Goal: Navigation & Orientation: Find specific page/section

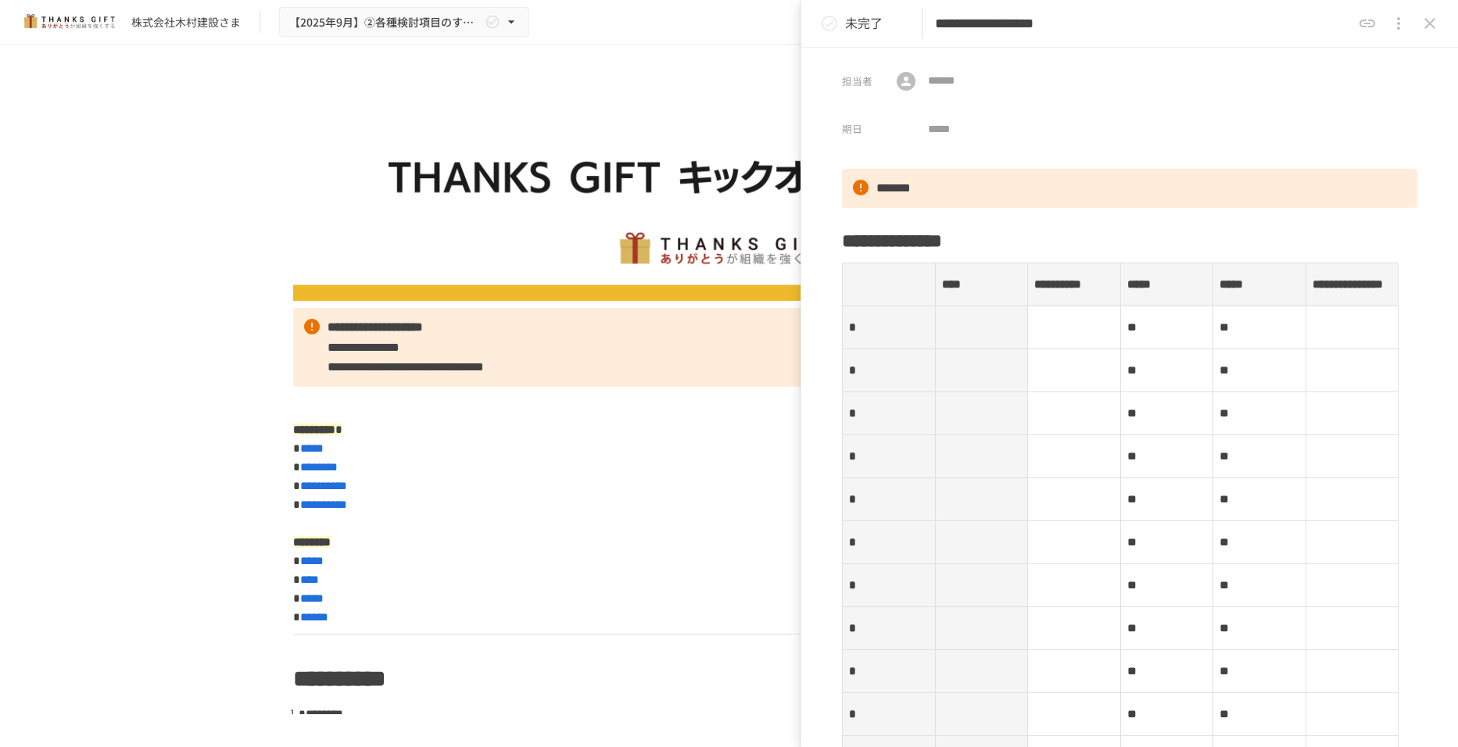
click at [632, 91] on img at bounding box center [729, 192] width 872 height 218
click at [1421, 29] on icon "close drawer" at bounding box center [1429, 23] width 19 height 19
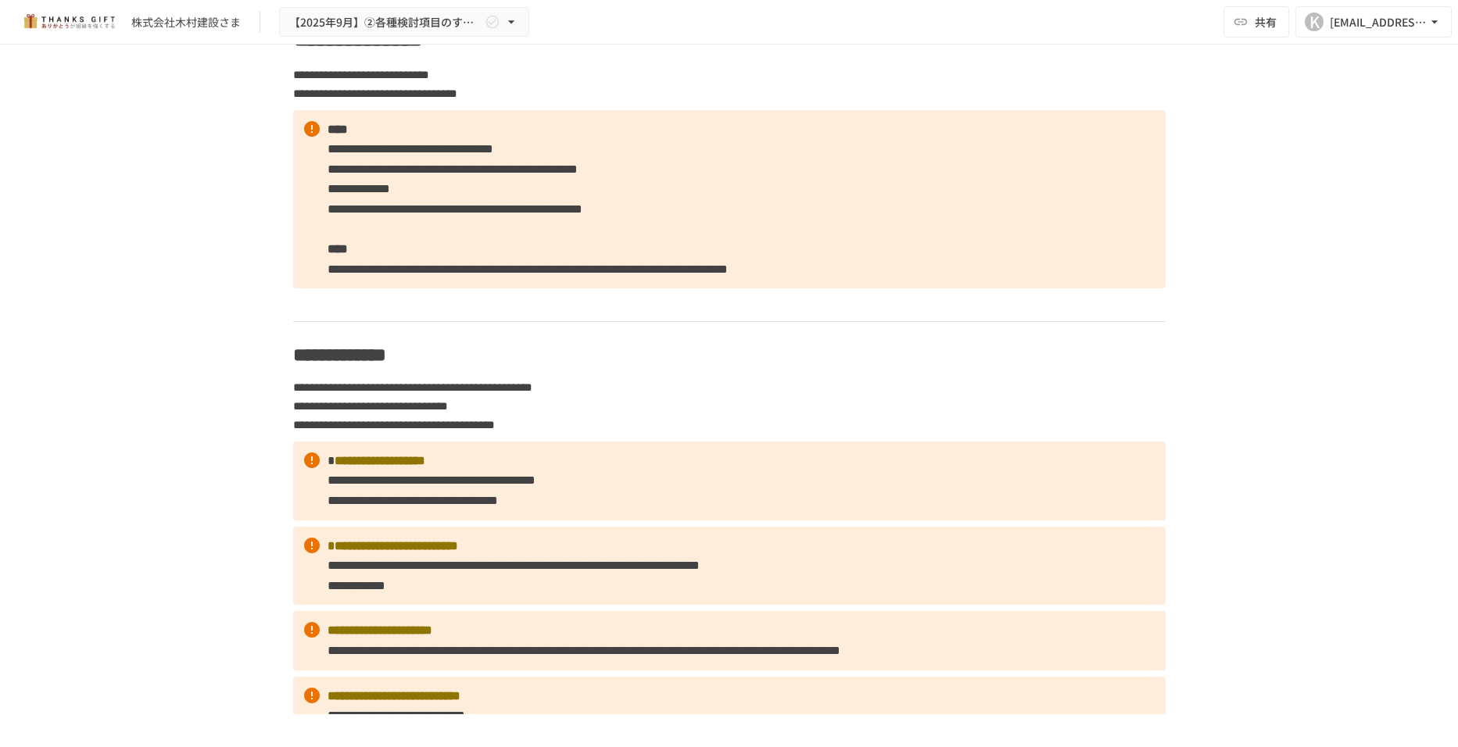
scroll to position [1485, 0]
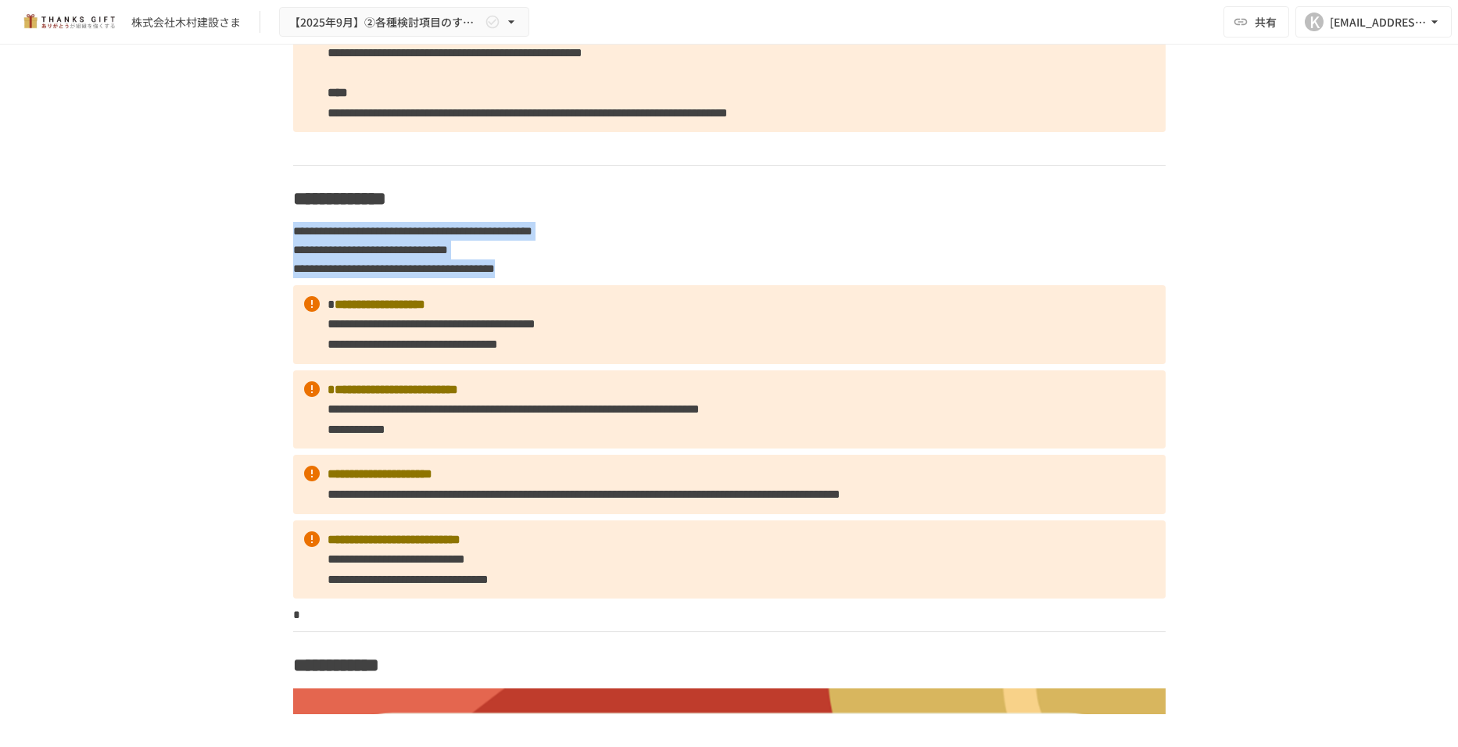
drag, startPoint x: 287, startPoint y: 291, endPoint x: 850, endPoint y: 321, distance: 564.4
click at [850, 279] on p "**********" at bounding box center [729, 250] width 872 height 58
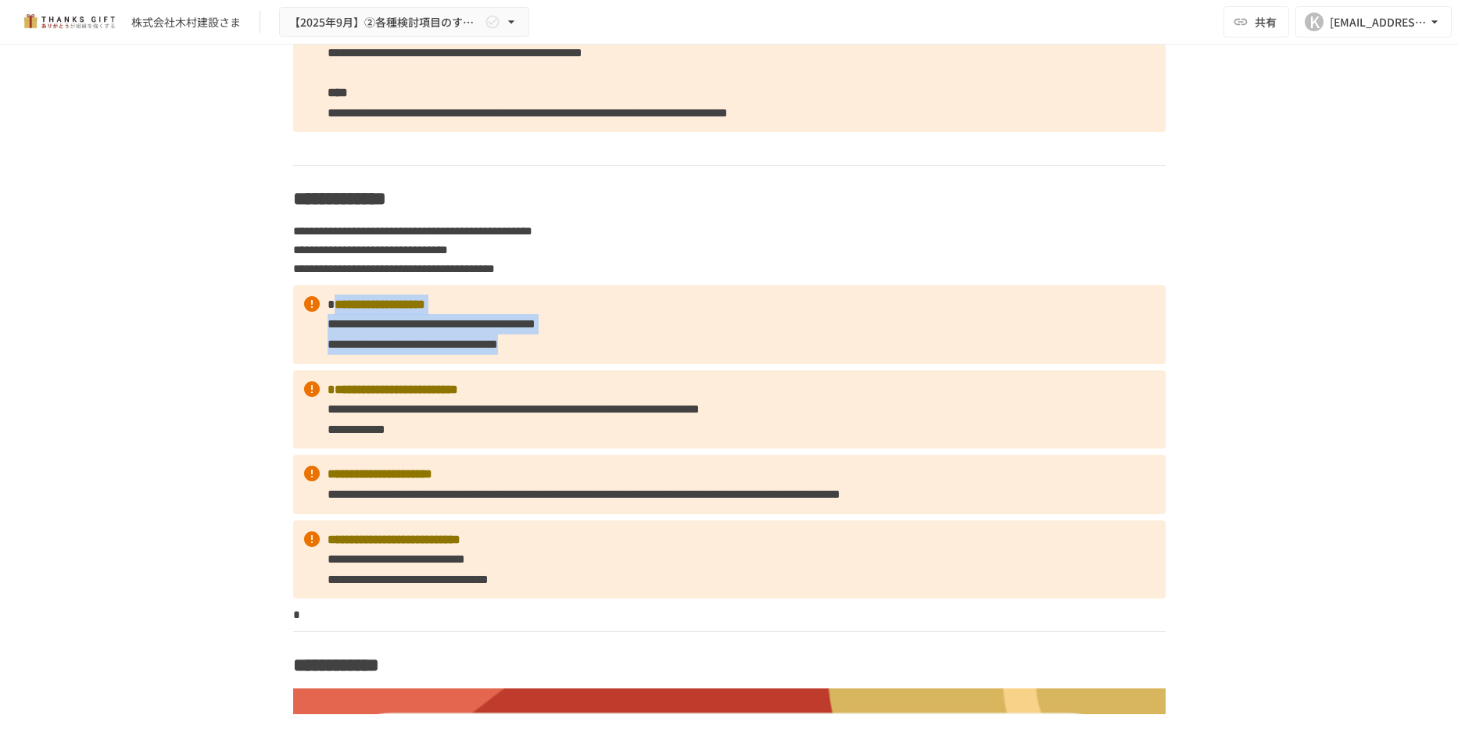
drag, startPoint x: 326, startPoint y: 364, endPoint x: 874, endPoint y: 395, distance: 548.8
click at [874, 364] on p "**********" at bounding box center [729, 324] width 872 height 79
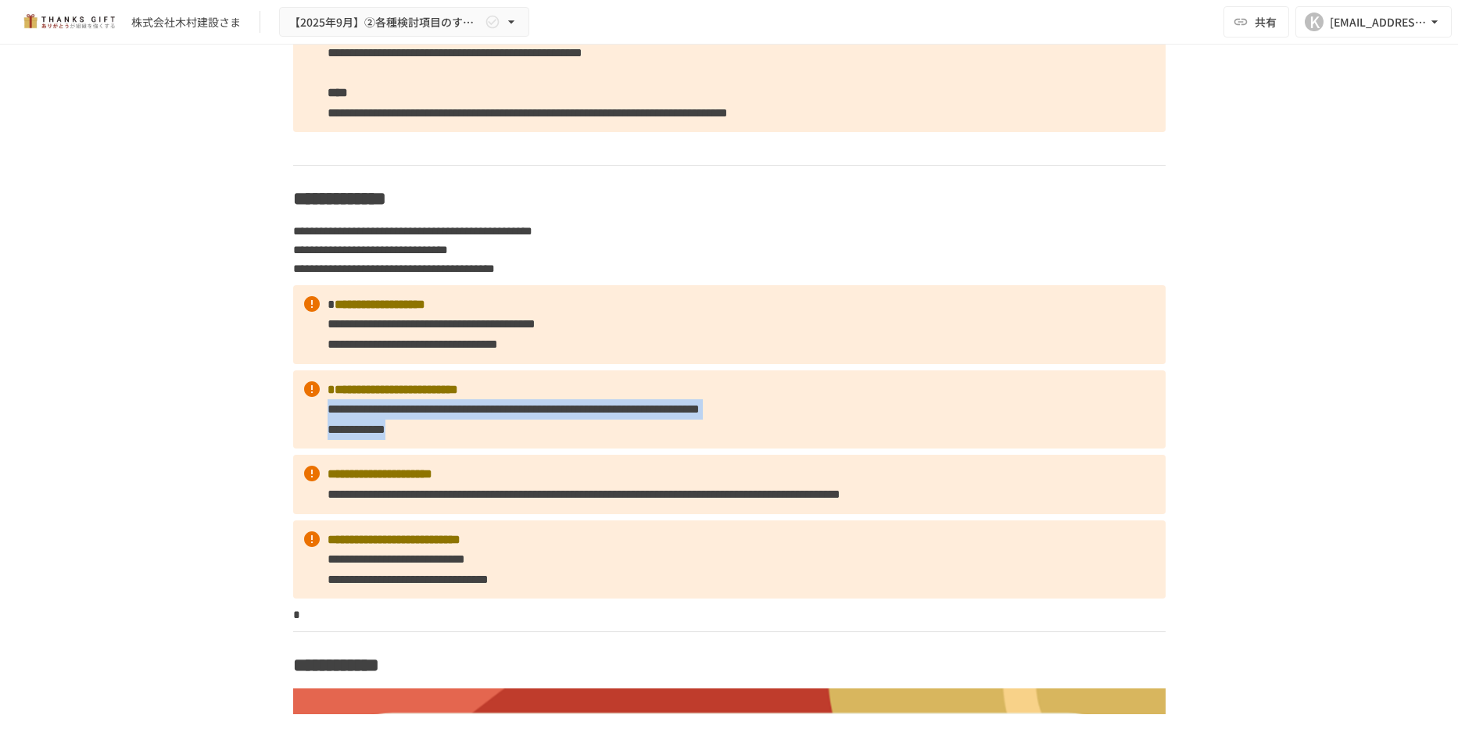
drag, startPoint x: 321, startPoint y: 471, endPoint x: 1158, endPoint y: 498, distance: 836.8
click at [1158, 449] on p "**********" at bounding box center [729, 409] width 872 height 79
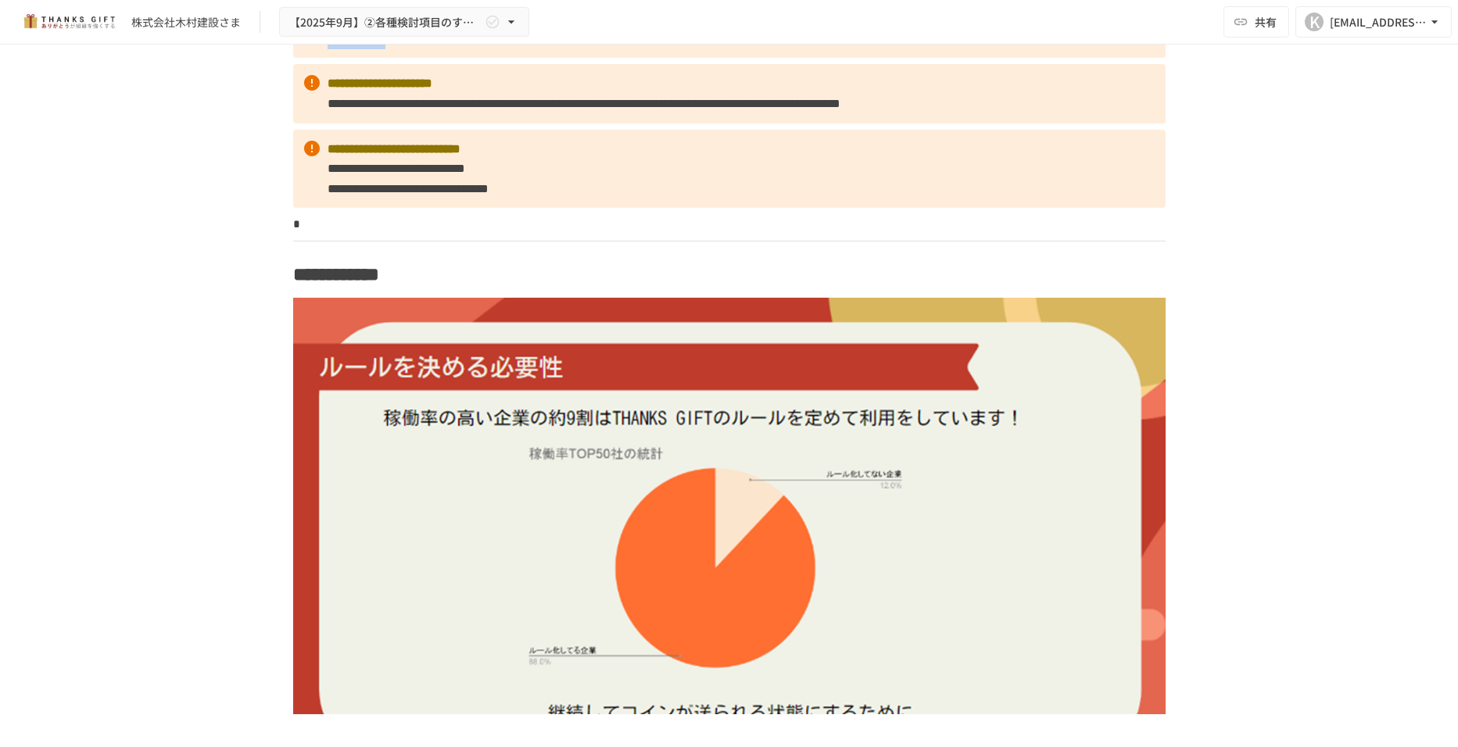
scroll to position [1954, 0]
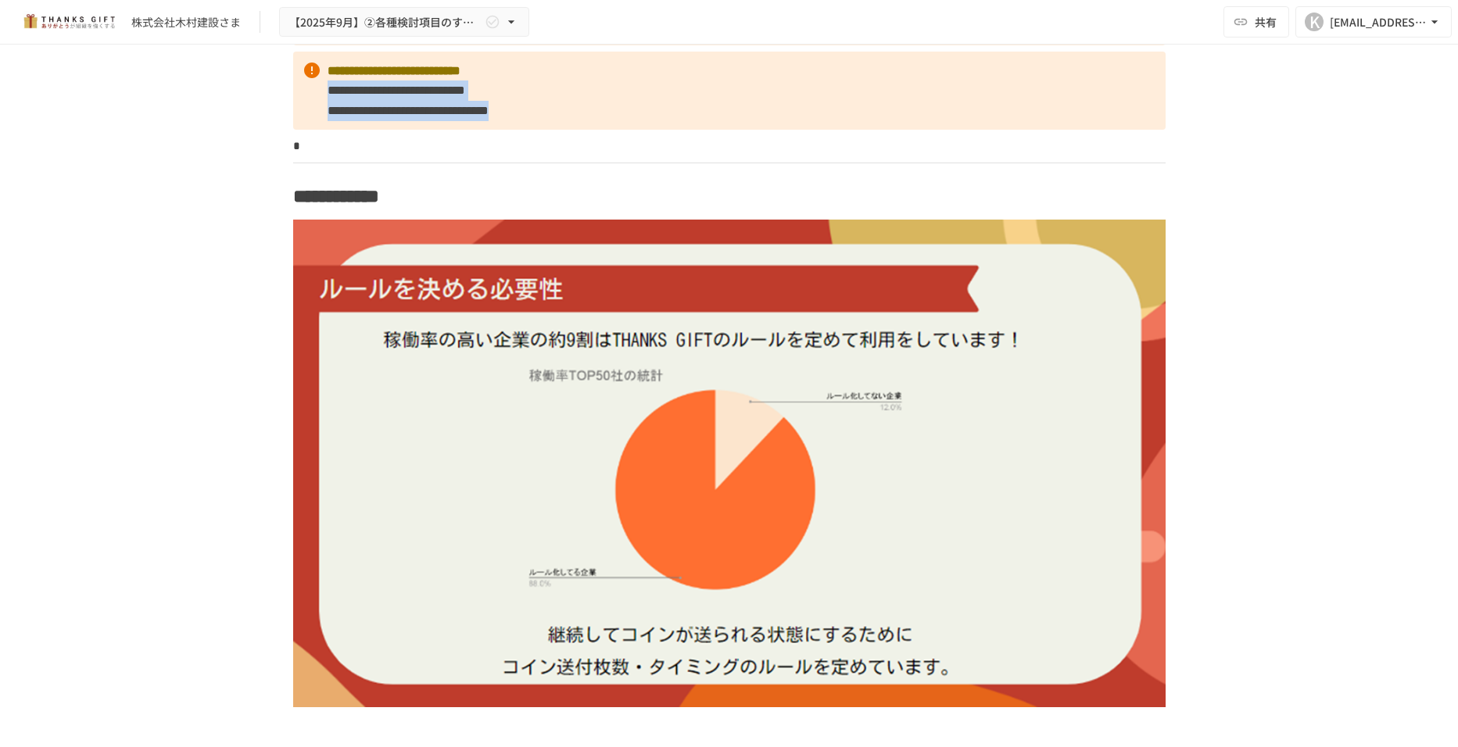
drag, startPoint x: 321, startPoint y: 192, endPoint x: 808, endPoint y: 206, distance: 487.2
click at [808, 131] on p "**********" at bounding box center [729, 91] width 872 height 79
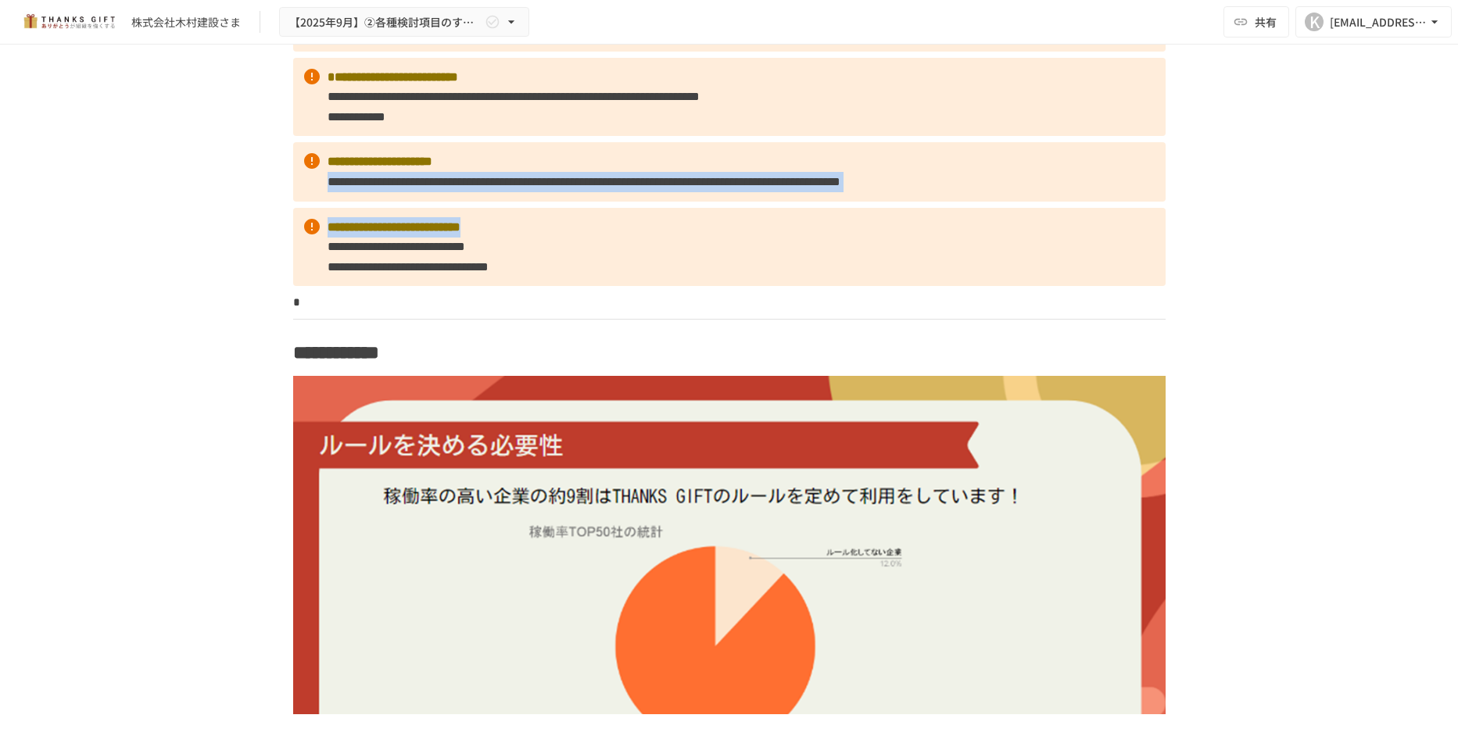
drag, startPoint x: 323, startPoint y: 256, endPoint x: 868, endPoint y: 301, distance: 547.5
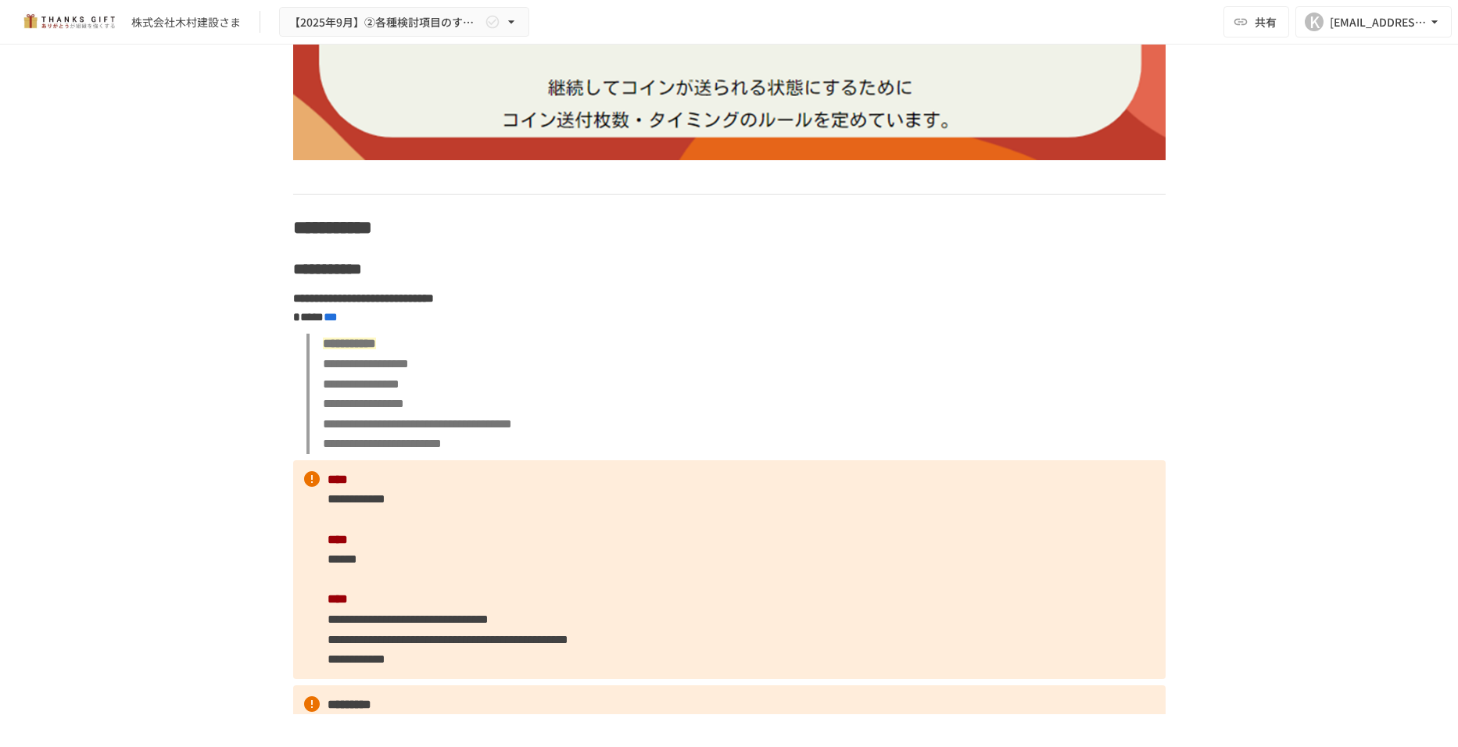
scroll to position [2579, 0]
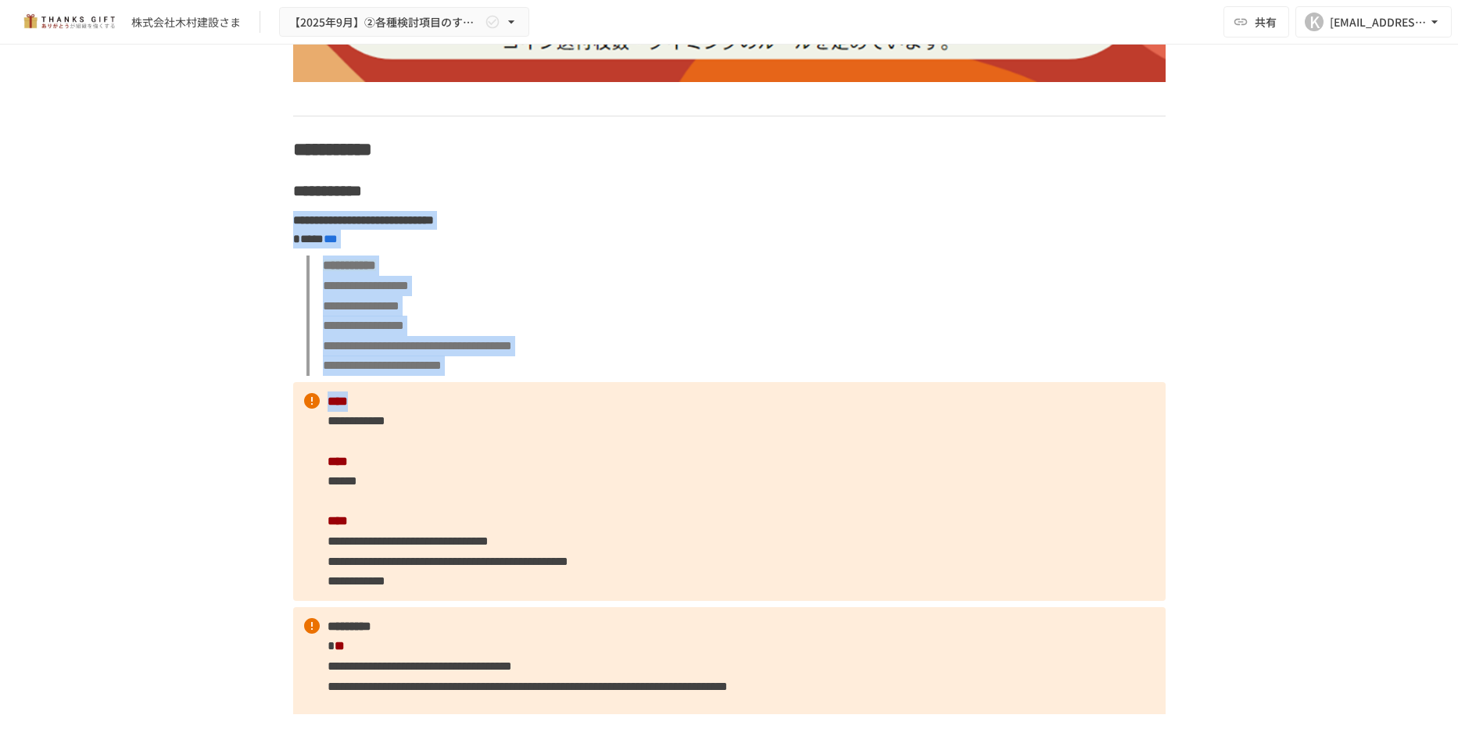
drag, startPoint x: 278, startPoint y: 323, endPoint x: 1017, endPoint y: 508, distance: 761.5
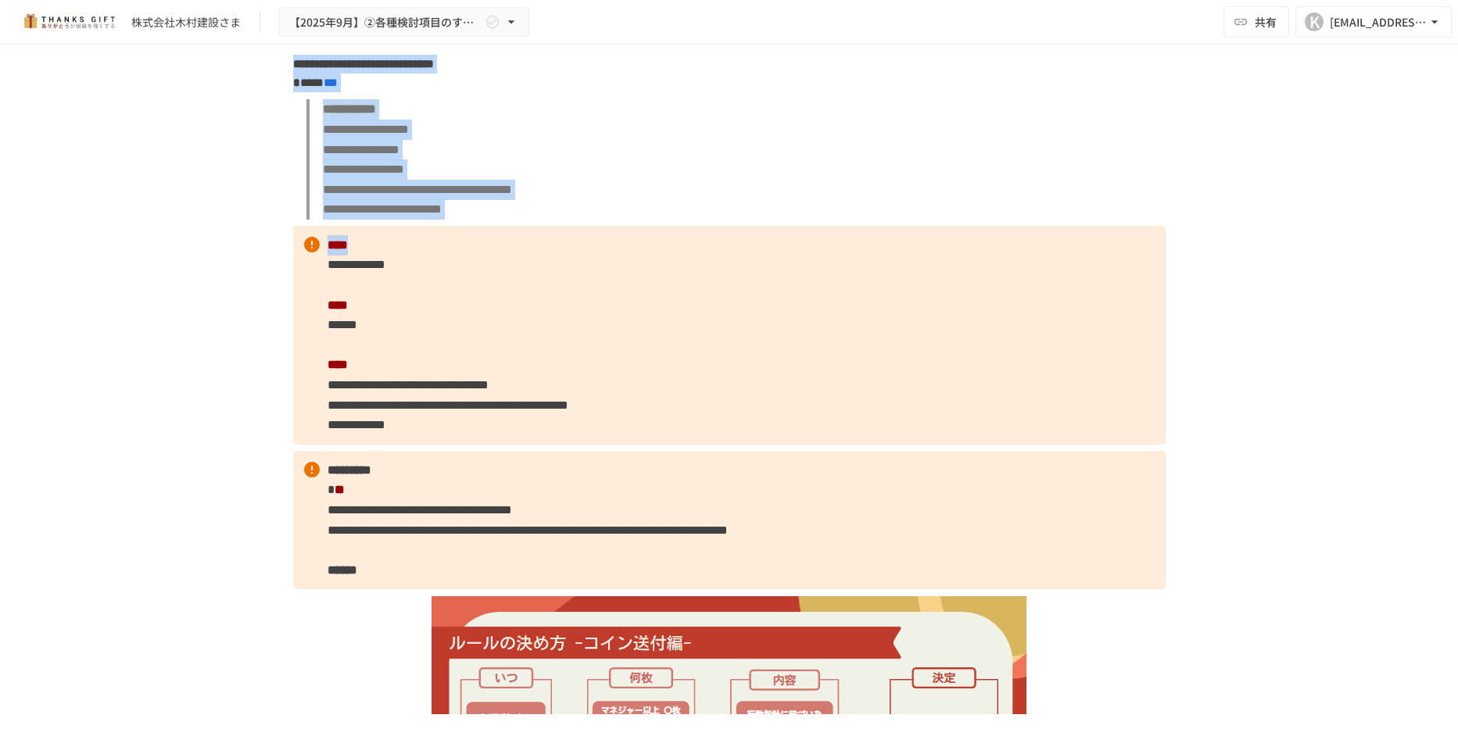
click at [114, 337] on div "**********" at bounding box center [729, 380] width 1458 height 670
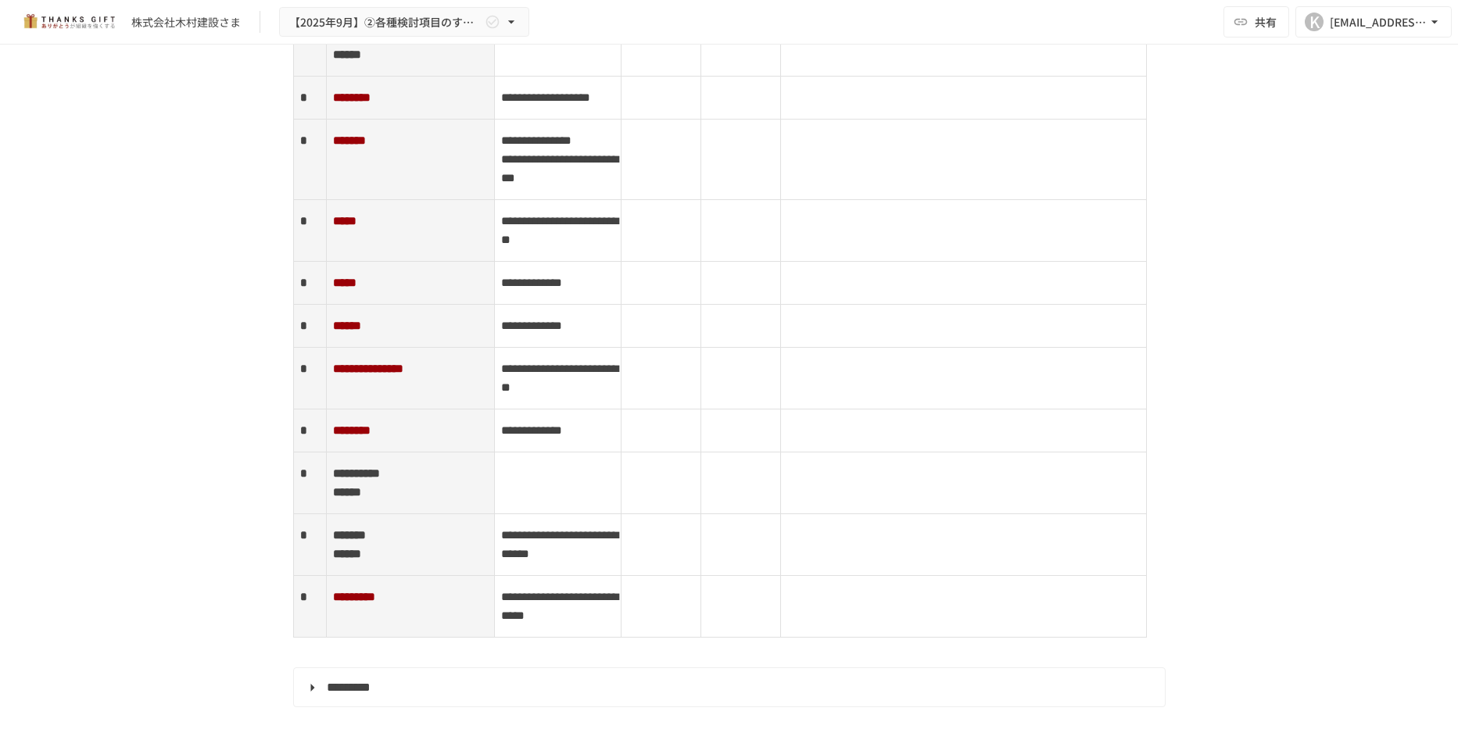
scroll to position [4299, 0]
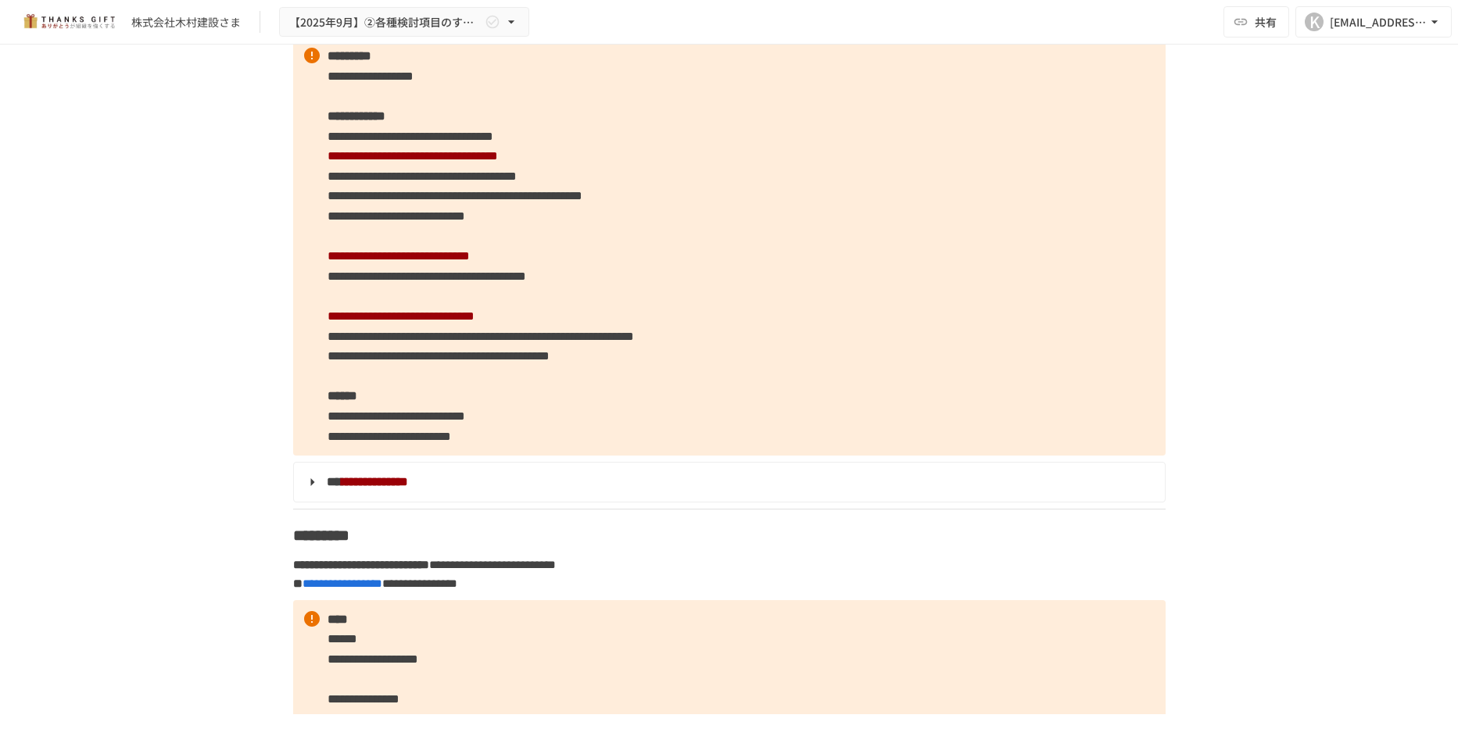
scroll to position [5237, 0]
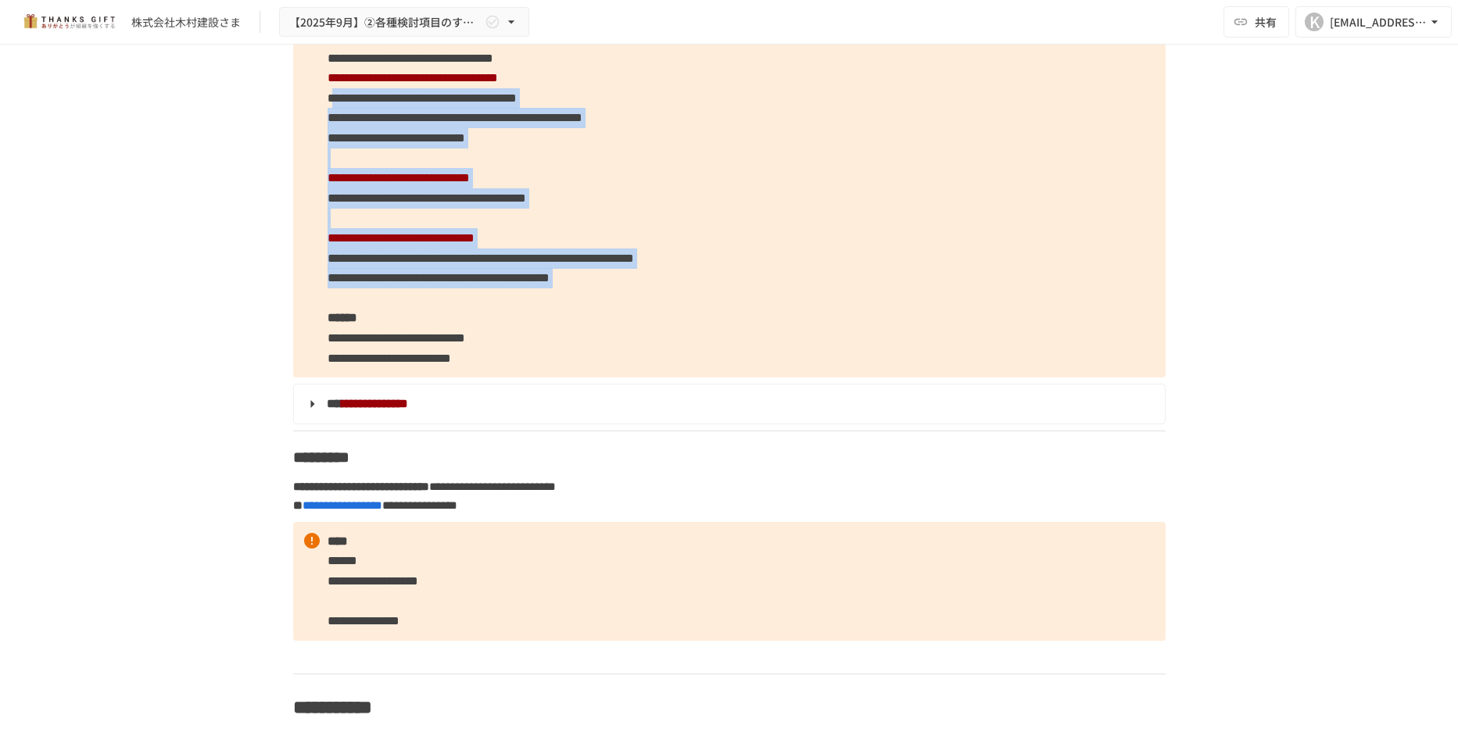
drag, startPoint x: 336, startPoint y: 479, endPoint x: 1063, endPoint y: 675, distance: 752.9
click at [1063, 378] on p "**********" at bounding box center [729, 168] width 872 height 419
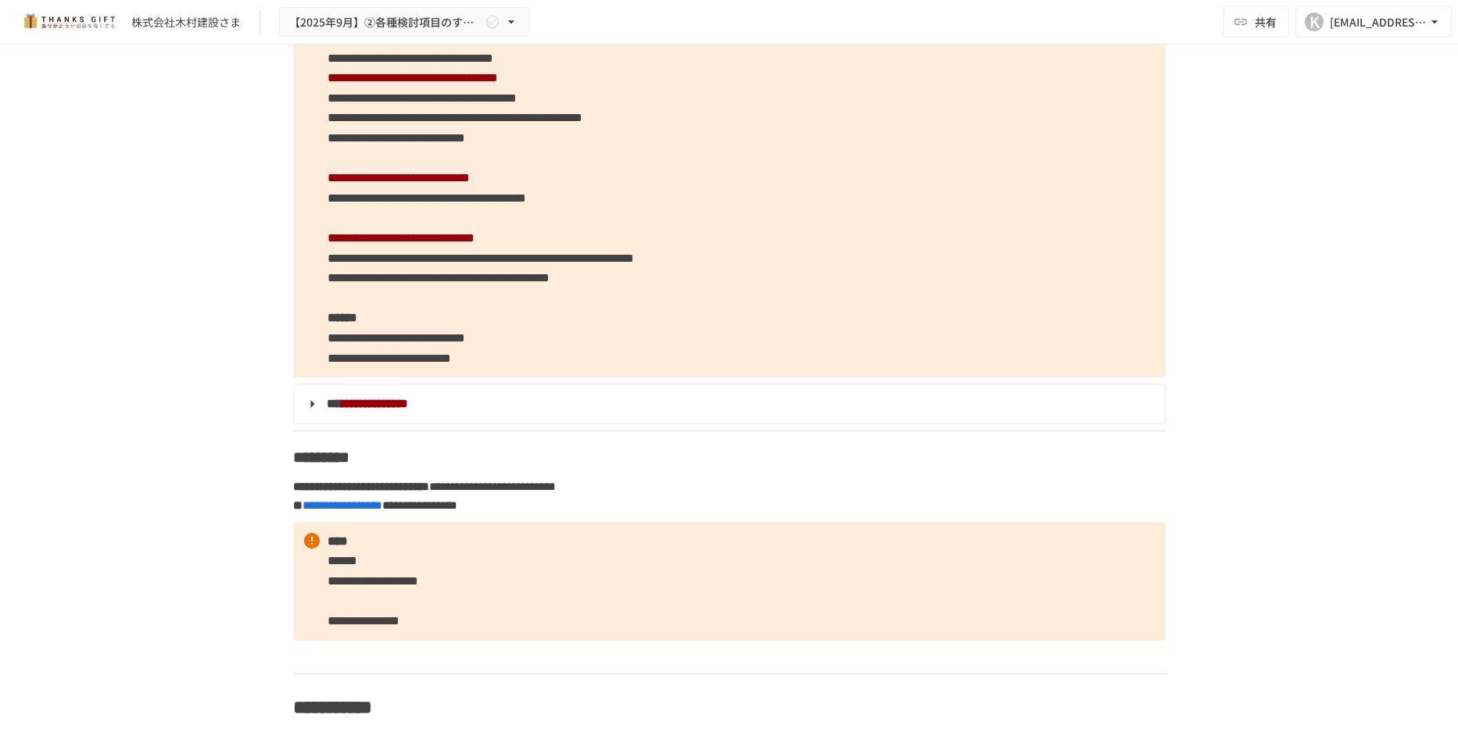
click at [302, 378] on p "**********" at bounding box center [729, 168] width 872 height 419
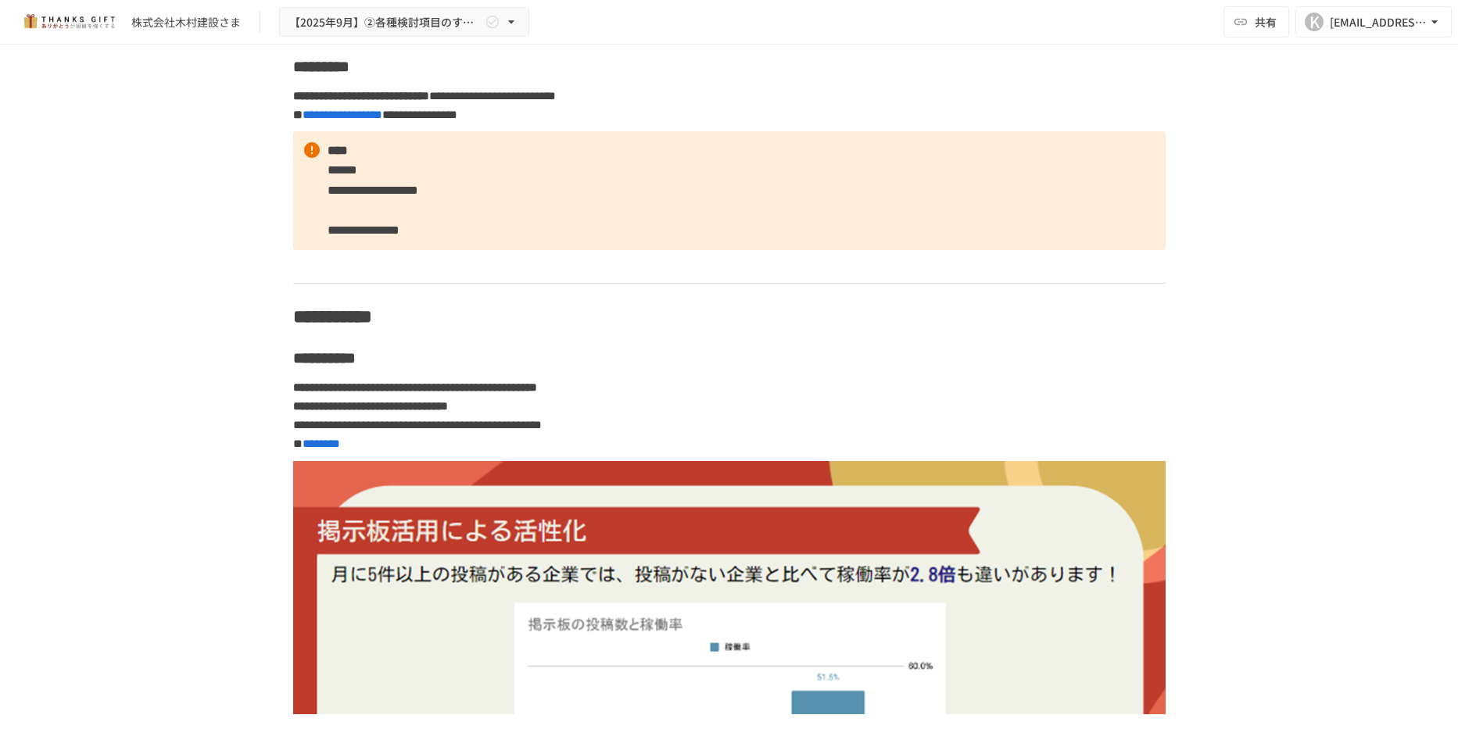
drag, startPoint x: 307, startPoint y: 230, endPoint x: 1161, endPoint y: 313, distance: 857.6
drag, startPoint x: 310, startPoint y: 224, endPoint x: 431, endPoint y: 263, distance: 127.3
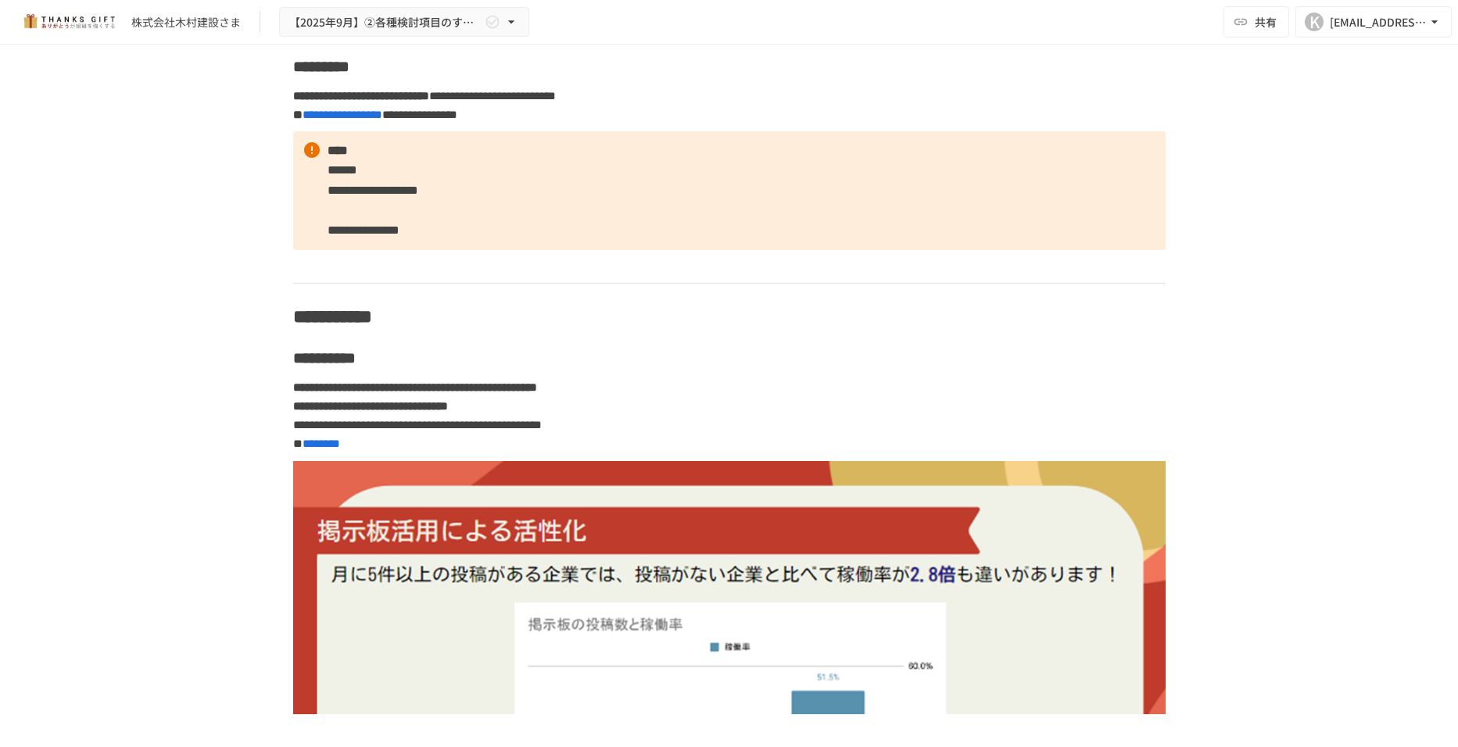
drag, startPoint x: 431, startPoint y: 263, endPoint x: 503, endPoint y: 296, distance: 79.4
drag, startPoint x: 320, startPoint y: 165, endPoint x: 901, endPoint y: 193, distance: 581.4
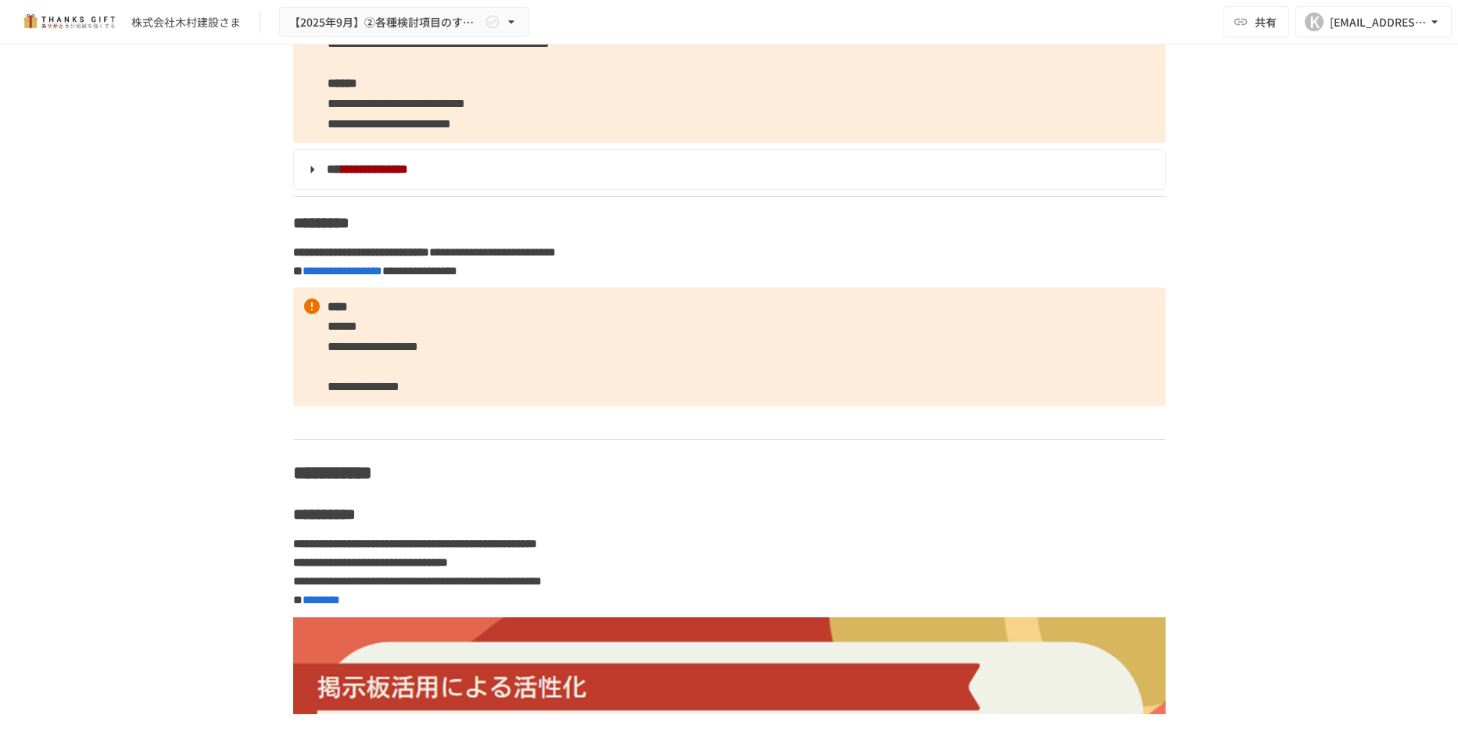
scroll to position [5550, 0]
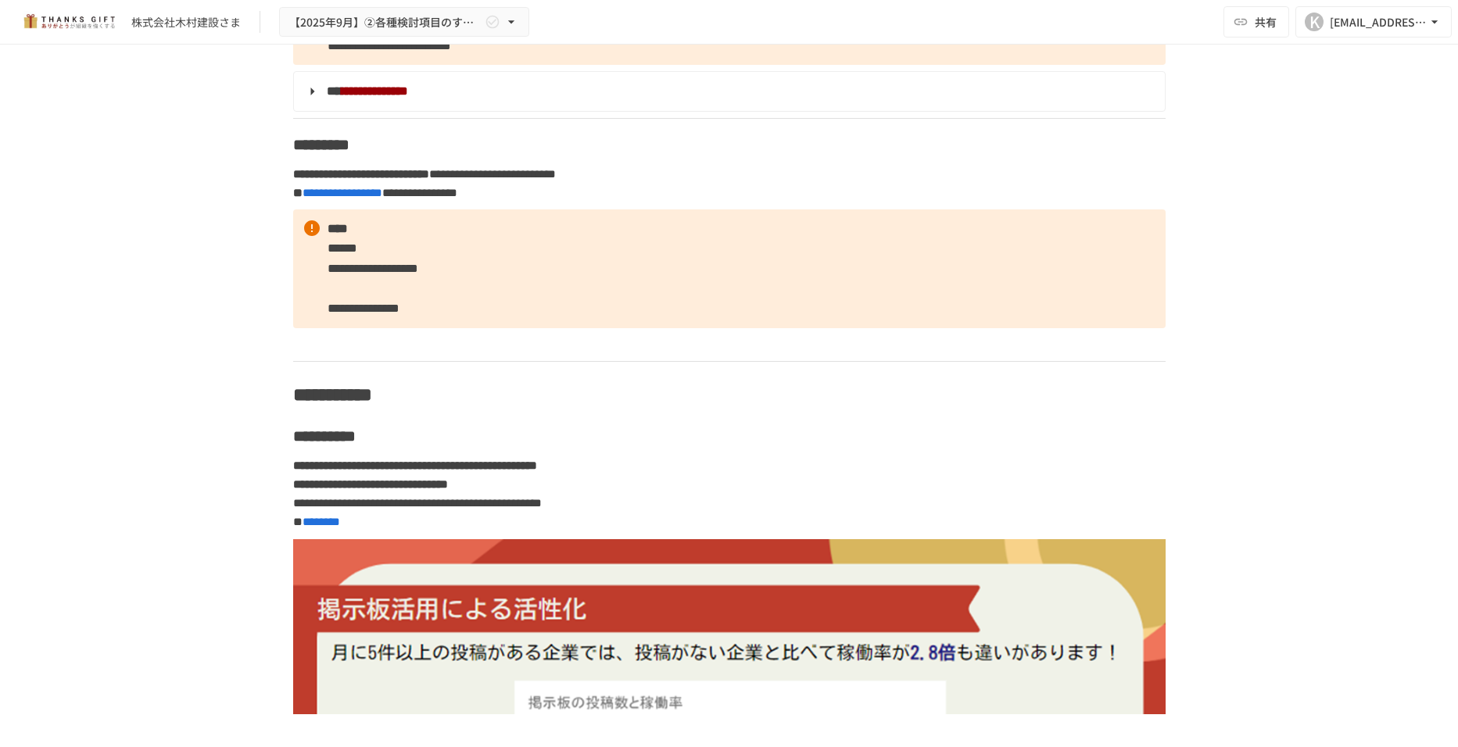
drag, startPoint x: 322, startPoint y: 349, endPoint x: 857, endPoint y: 360, distance: 534.8
drag, startPoint x: 317, startPoint y: 401, endPoint x: 711, endPoint y: 426, distance: 394.7
drag, startPoint x: 324, startPoint y: 322, endPoint x: 1142, endPoint y: 359, distance: 818.4
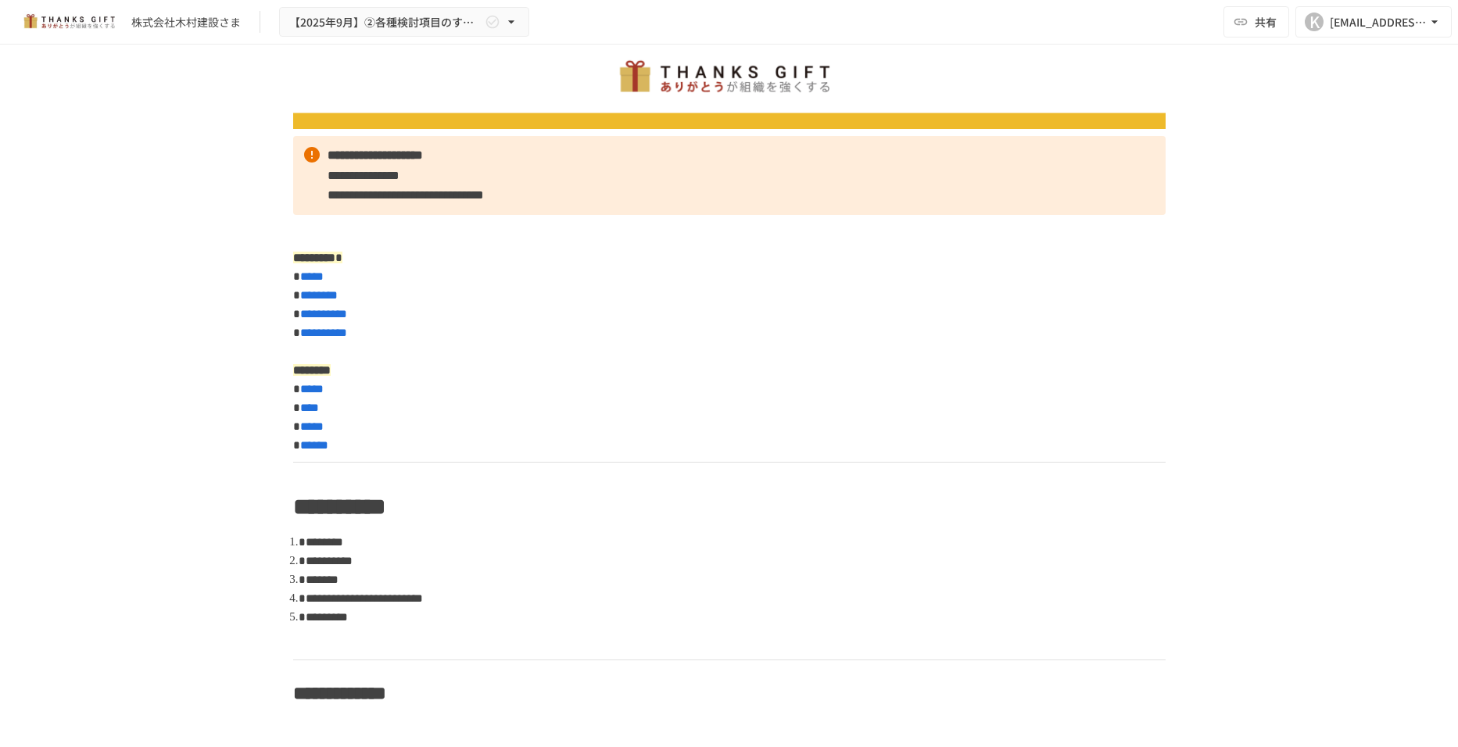
scroll to position [0, 0]
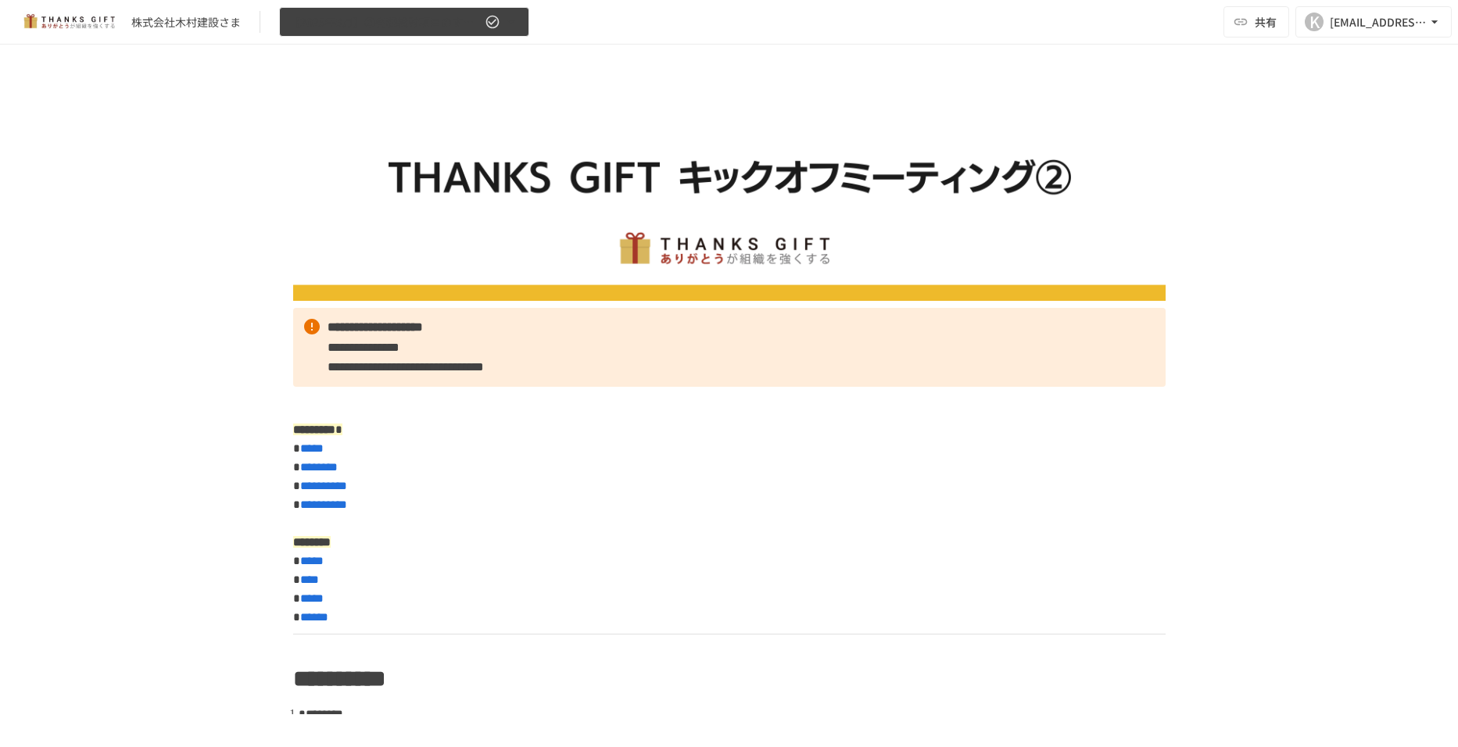
click at [508, 18] on icon "button" at bounding box center [511, 22] width 16 height 16
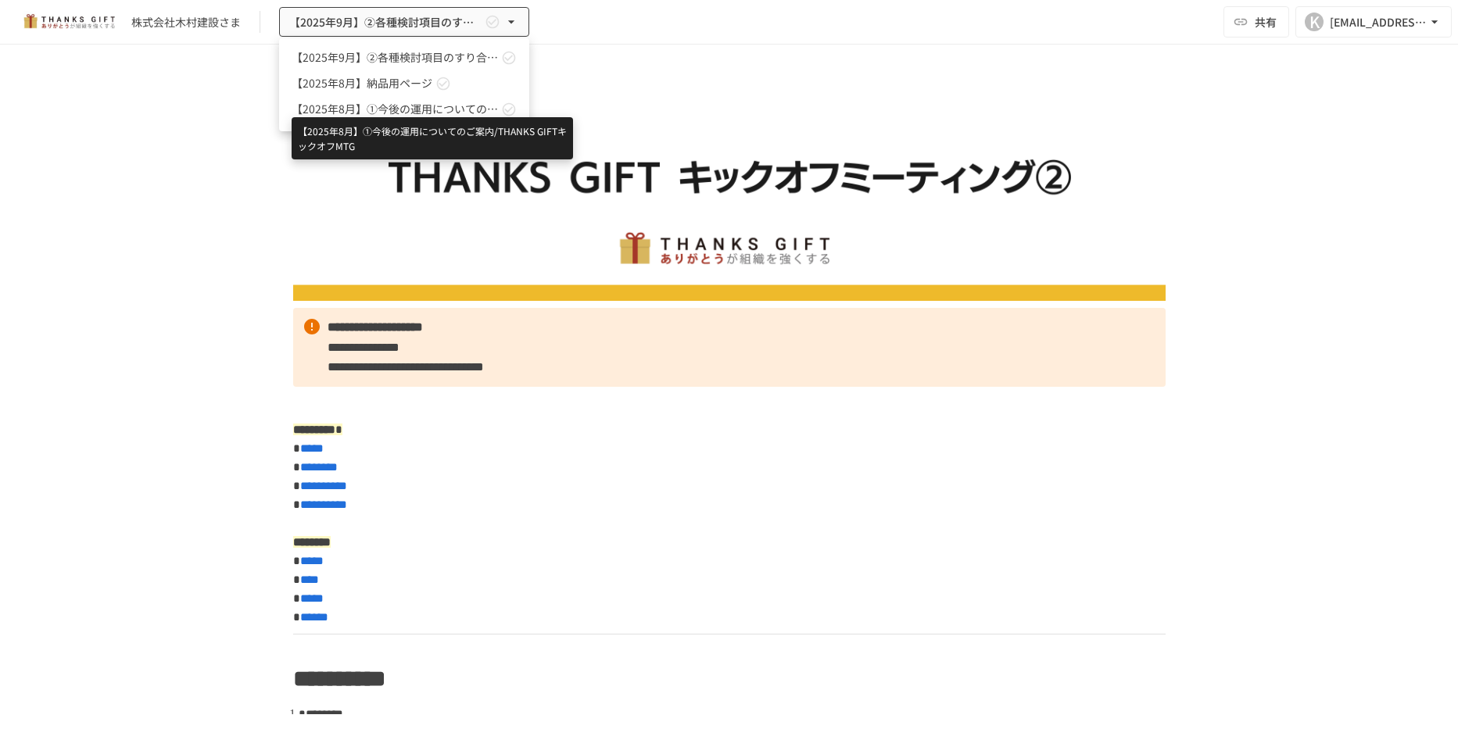
click at [467, 109] on span "【2025年8月】①今後の運用についてのご案内/THANKS GIFTキックオフMTG" at bounding box center [395, 109] width 206 height 16
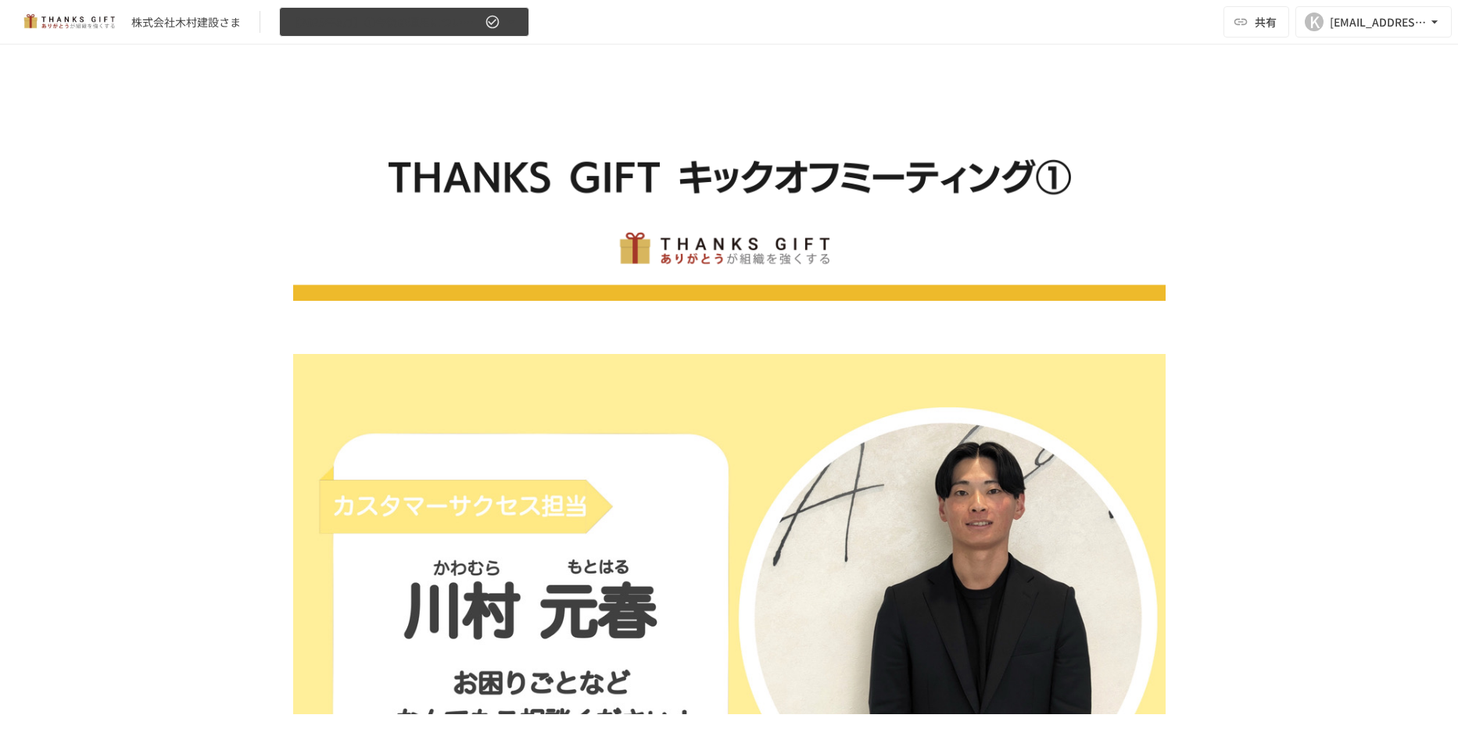
click at [510, 15] on icon "button" at bounding box center [511, 22] width 16 height 16
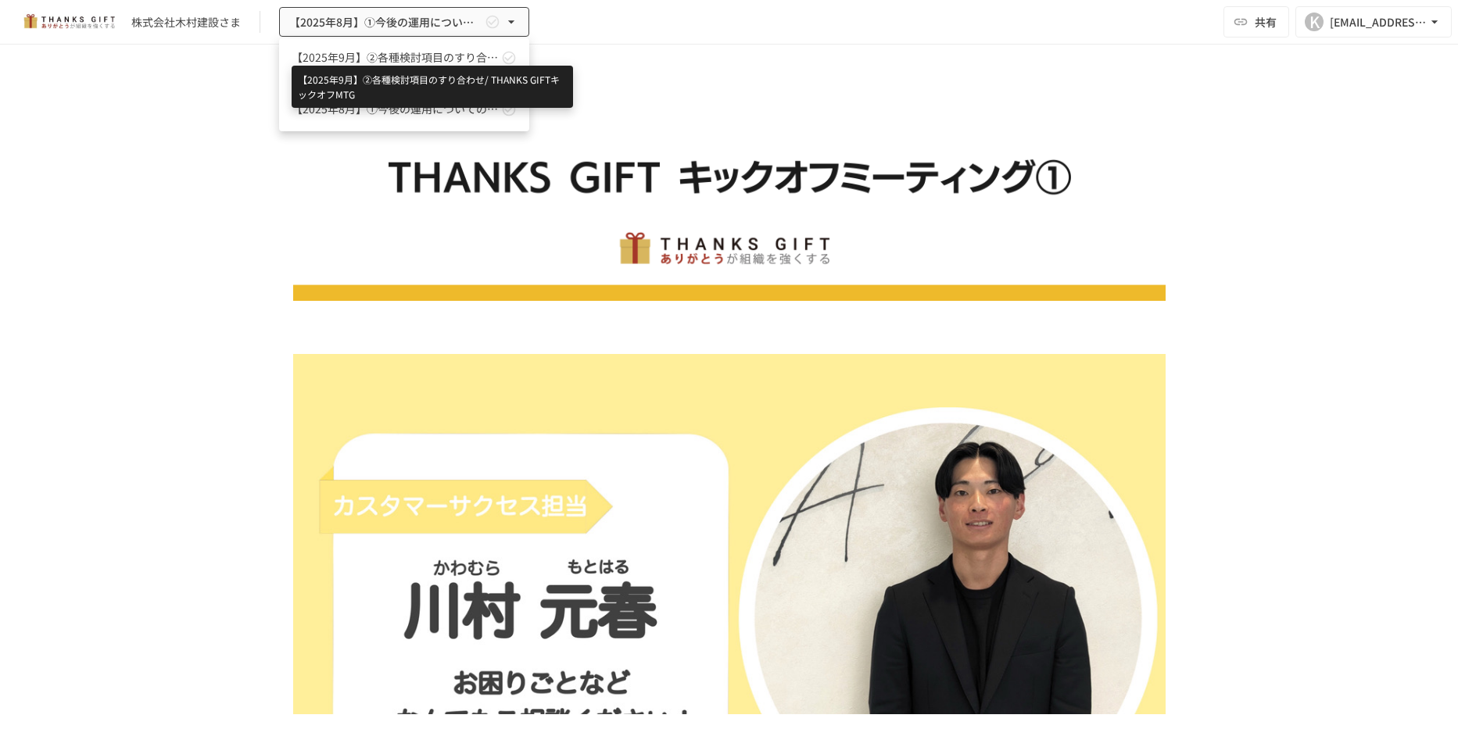
click at [459, 54] on span "【2025年9月】②各種検討項目のすり合わせ/ THANKS GIFTキックオフMTG" at bounding box center [395, 57] width 206 height 16
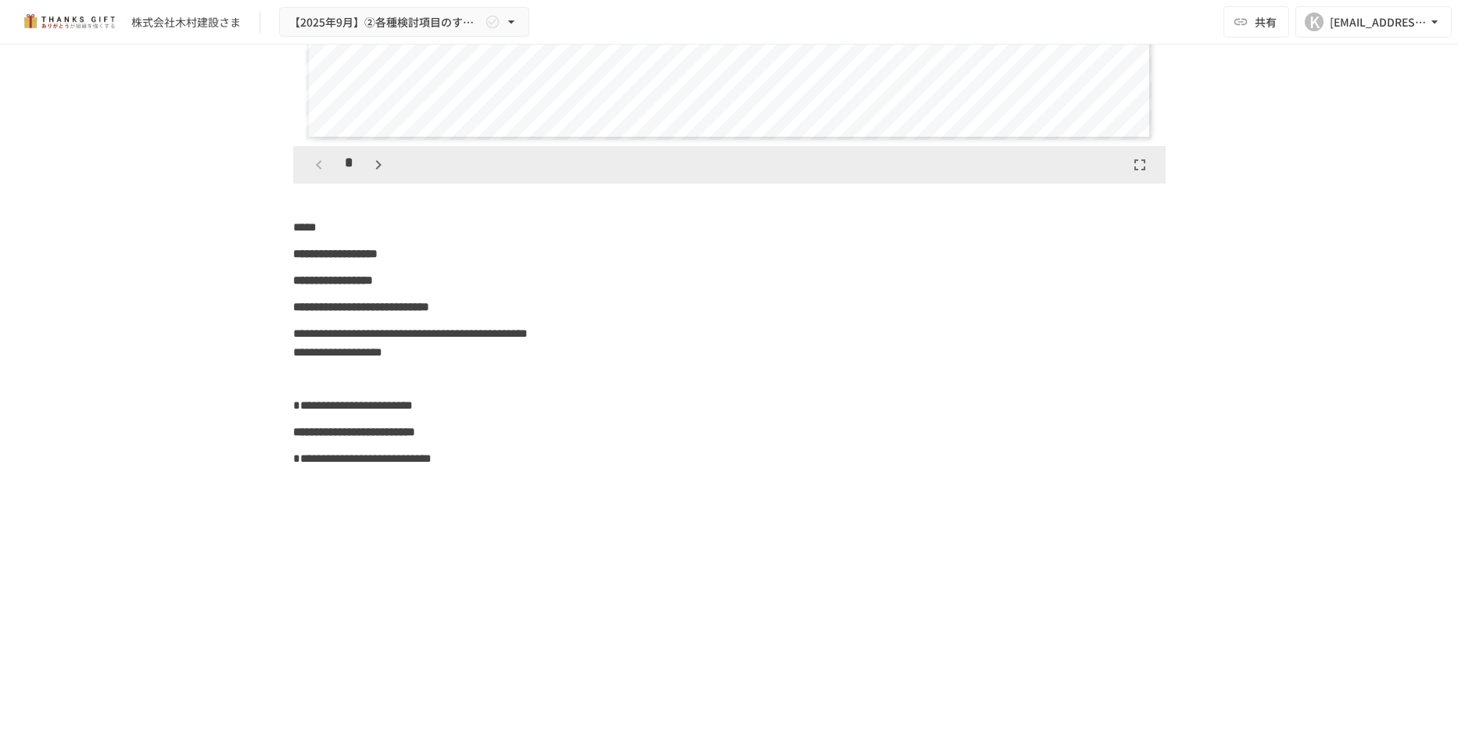
scroll to position [12913, 0]
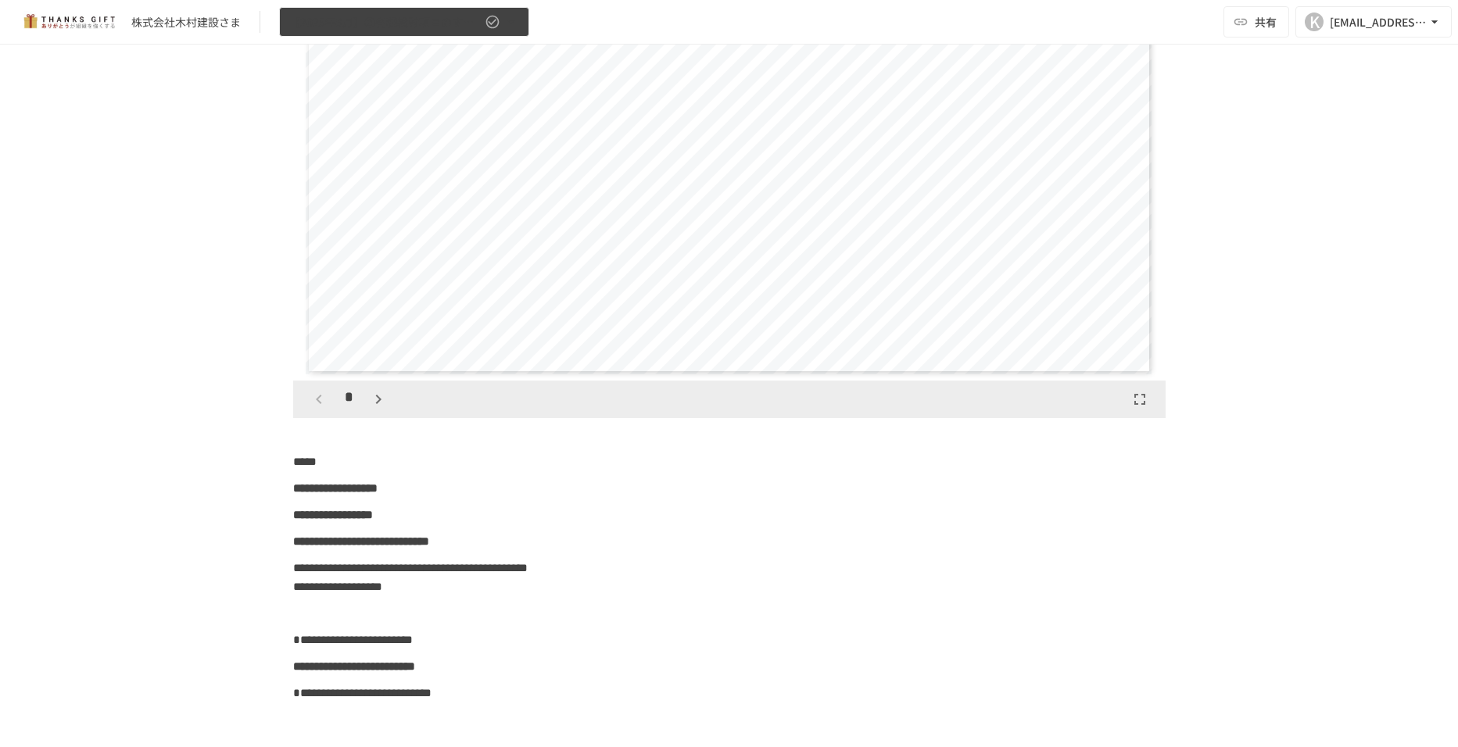
click at [519, 20] on button "【2025年9月】②各種検討項目のすり合わせ/ THANKS GIFTキックオフMTG" at bounding box center [404, 22] width 250 height 30
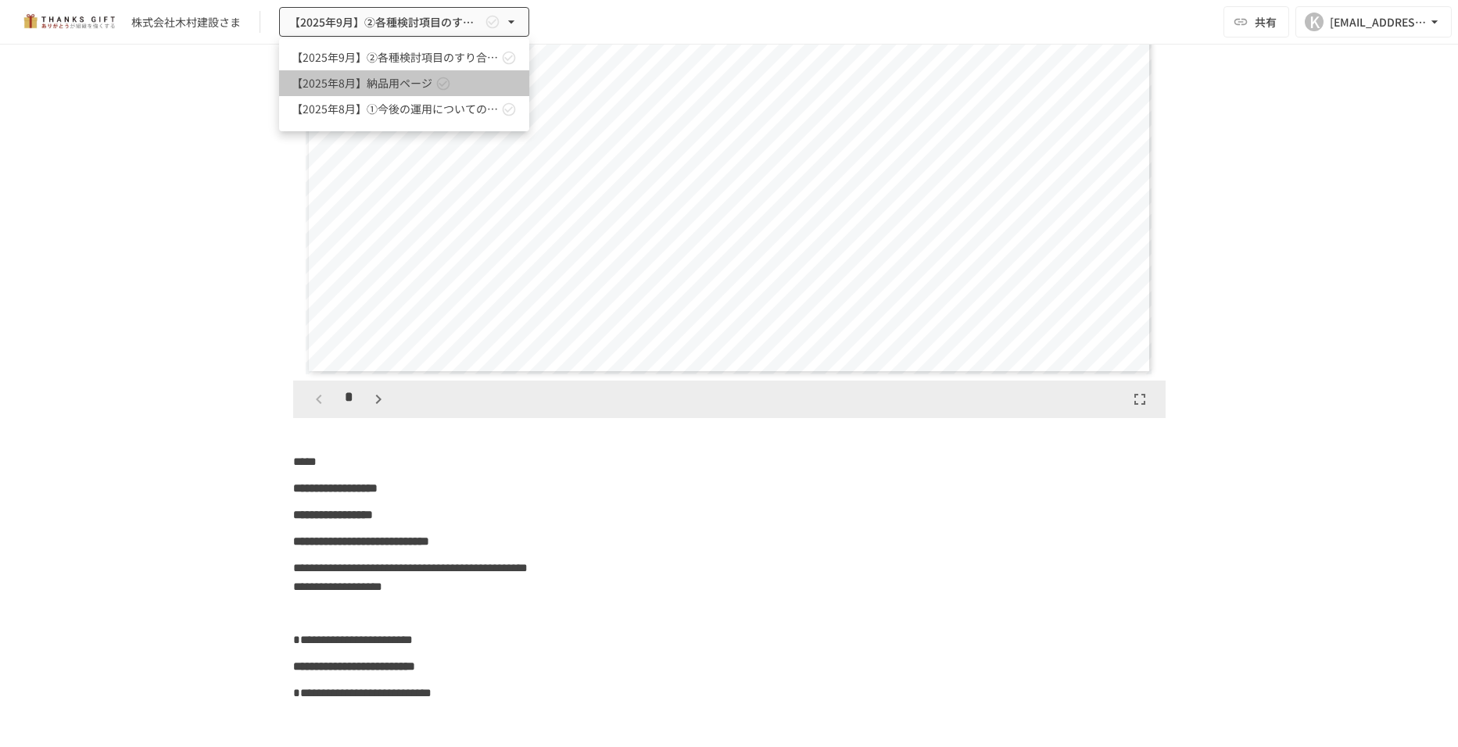
click at [481, 81] on link "【2025年8月】納品用ページ" at bounding box center [404, 83] width 250 height 26
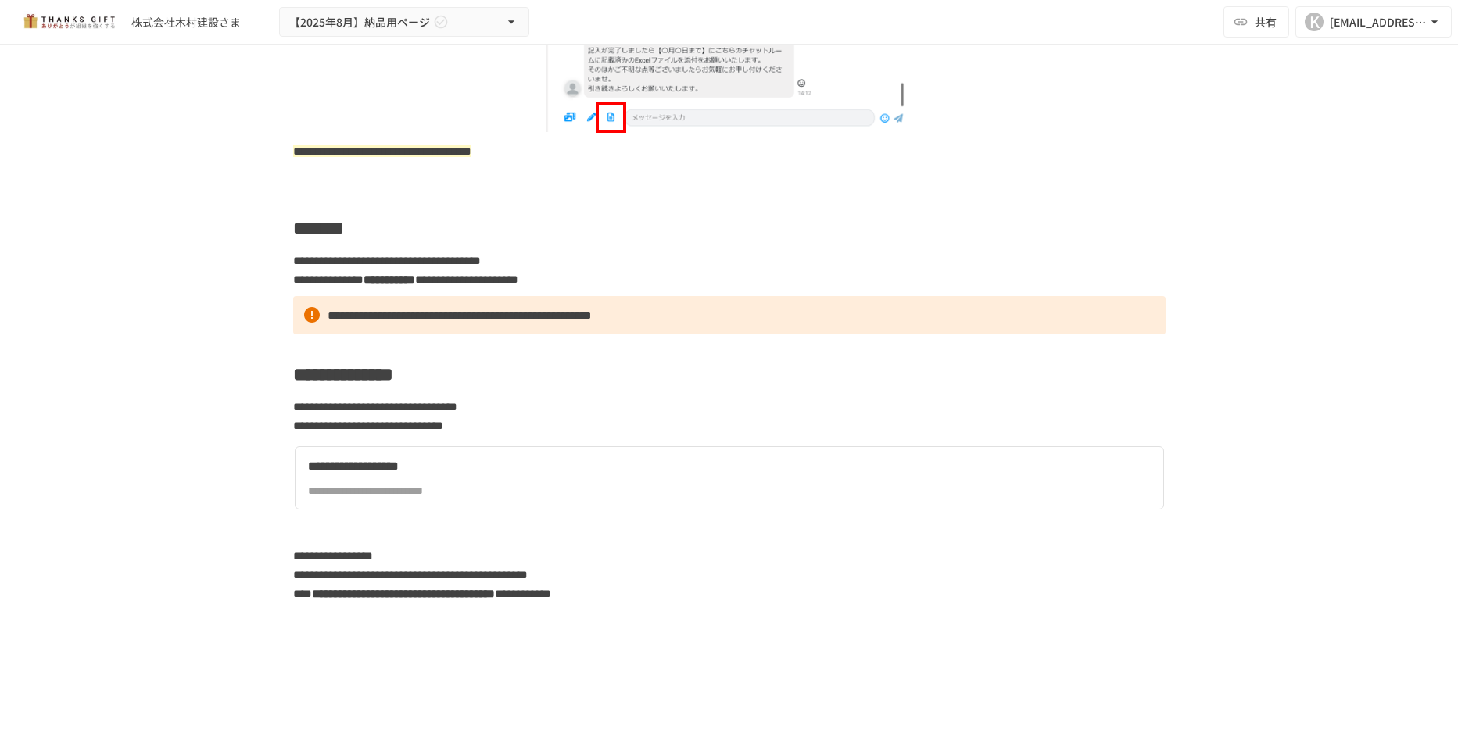
scroll to position [3830, 0]
